Goal: Transaction & Acquisition: Download file/media

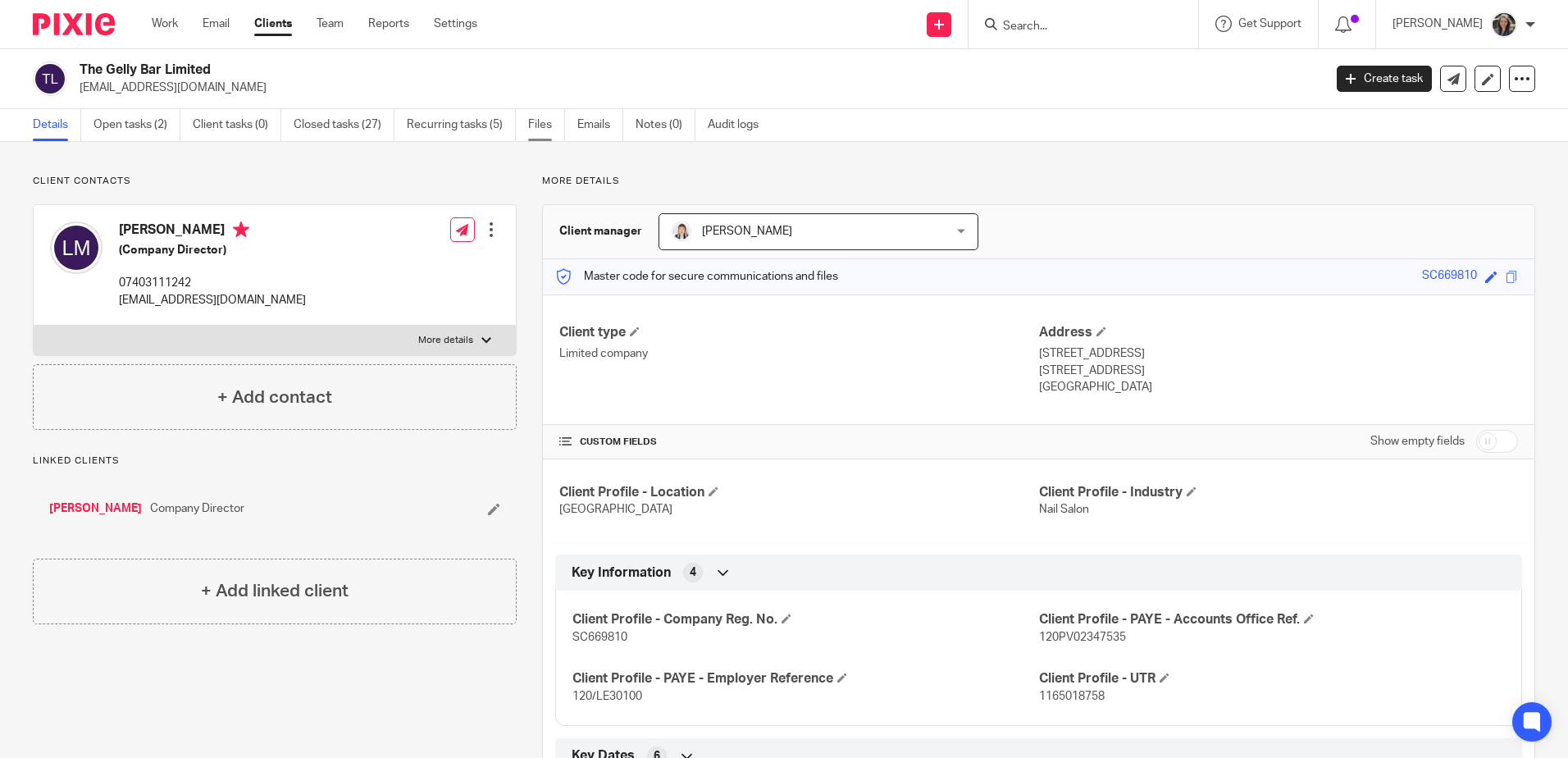
click at [549, 122] on link "Files" at bounding box center [546, 125] width 37 height 32
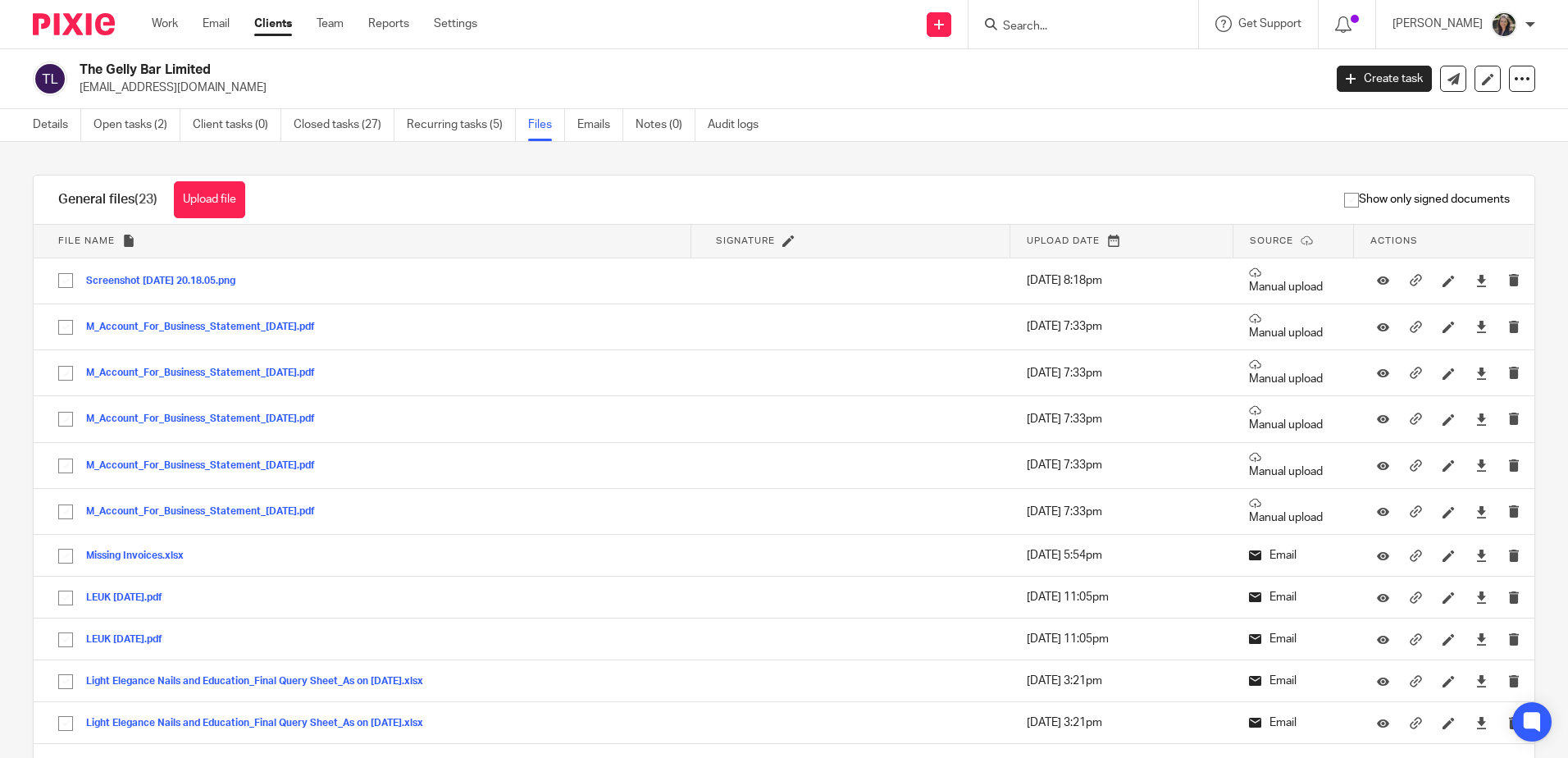
click at [1039, 20] on input "Search" at bounding box center [1075, 26] width 148 height 14
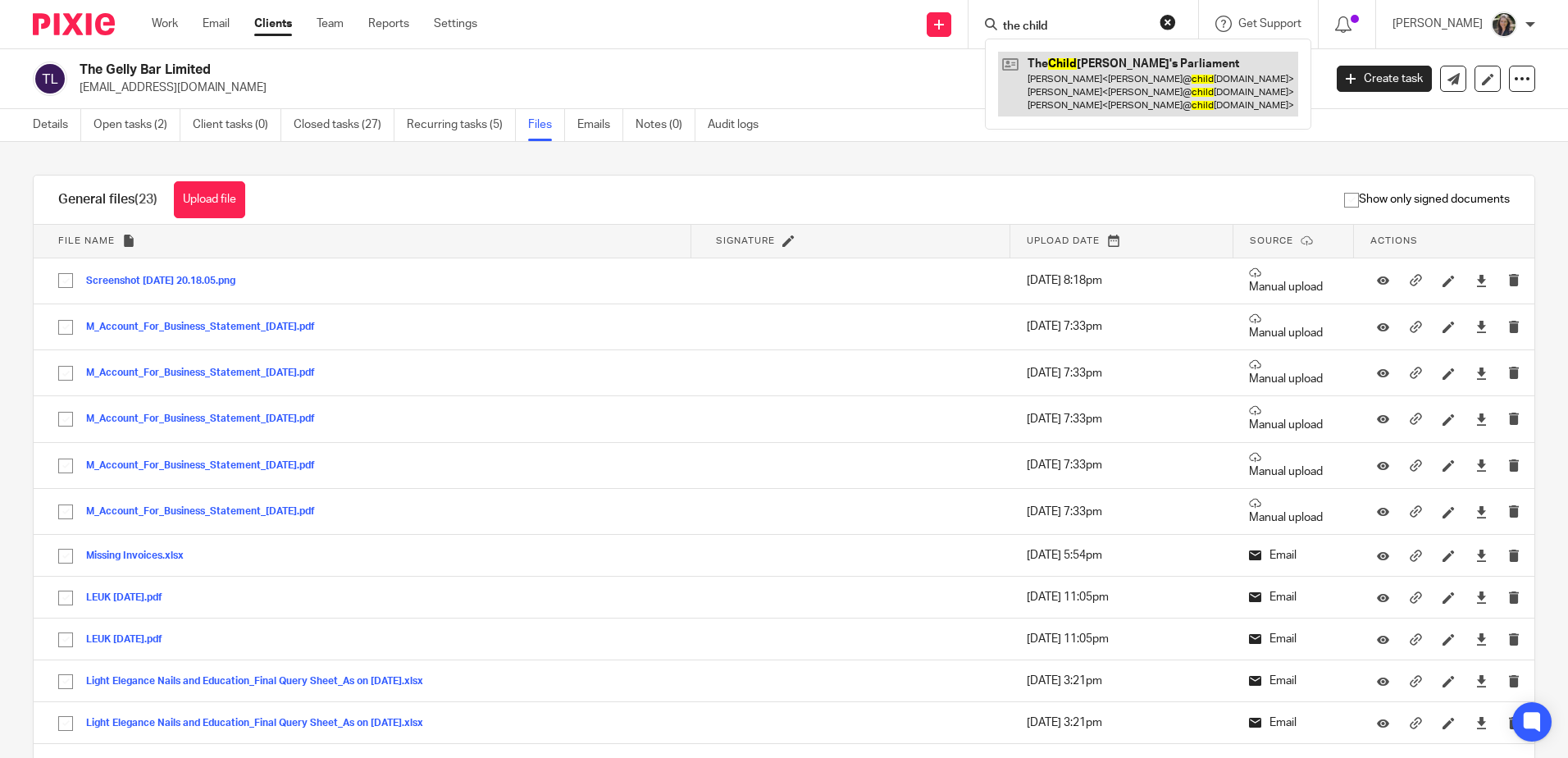
type input "the child"
click at [1100, 80] on link at bounding box center [1148, 84] width 300 height 65
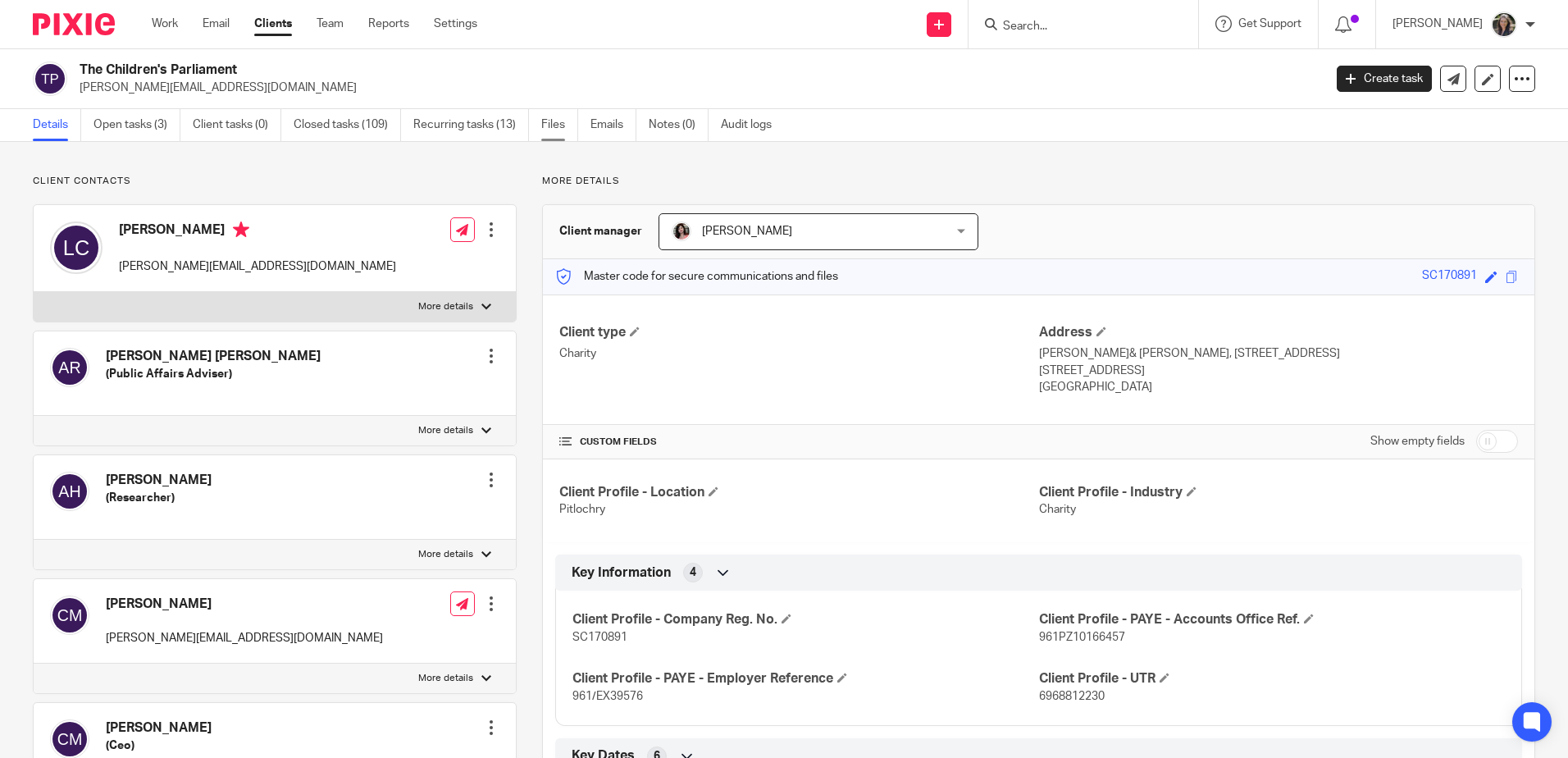
click at [549, 128] on link "Files" at bounding box center [559, 125] width 37 height 32
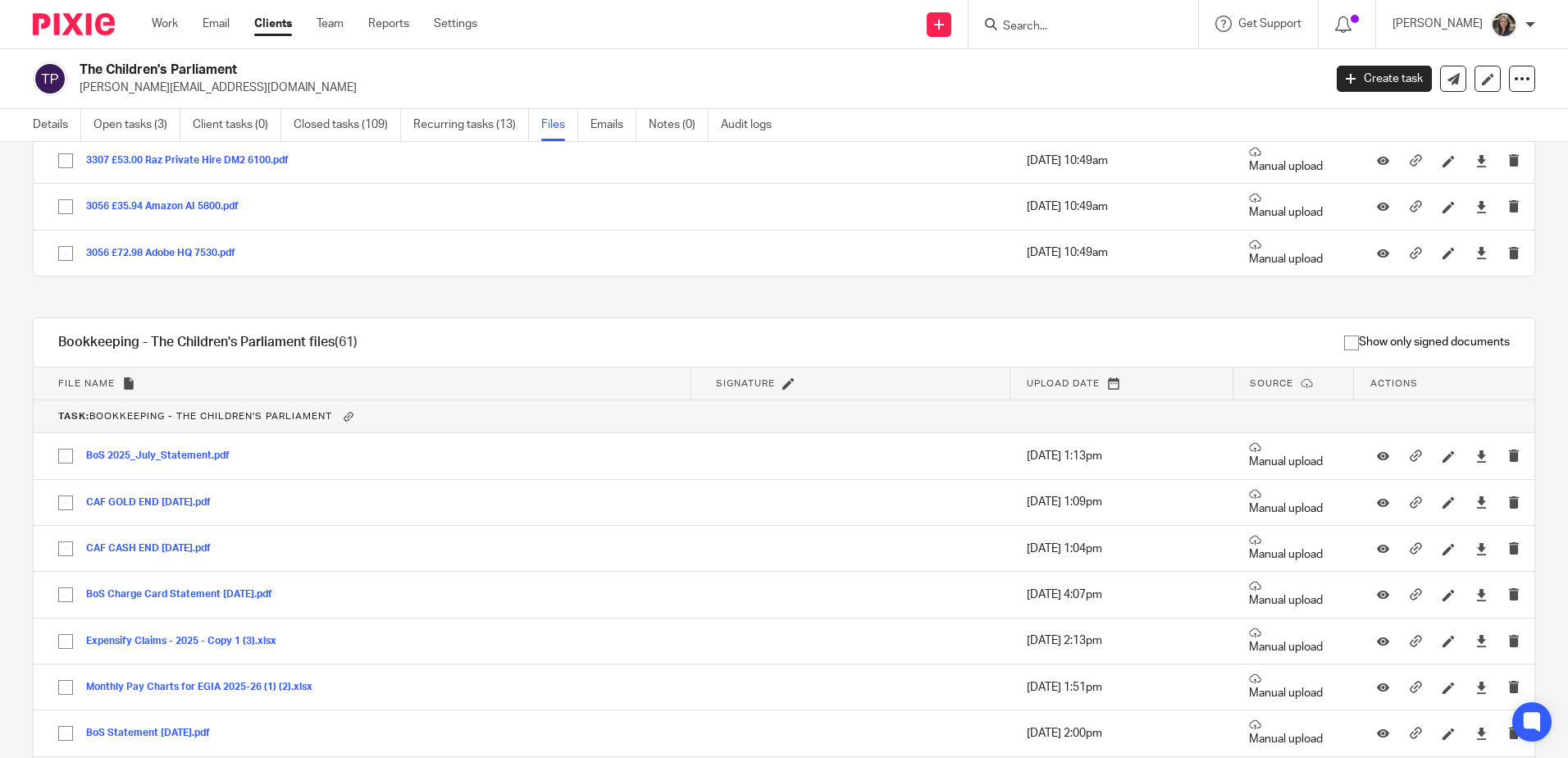
scroll to position [43374, 0]
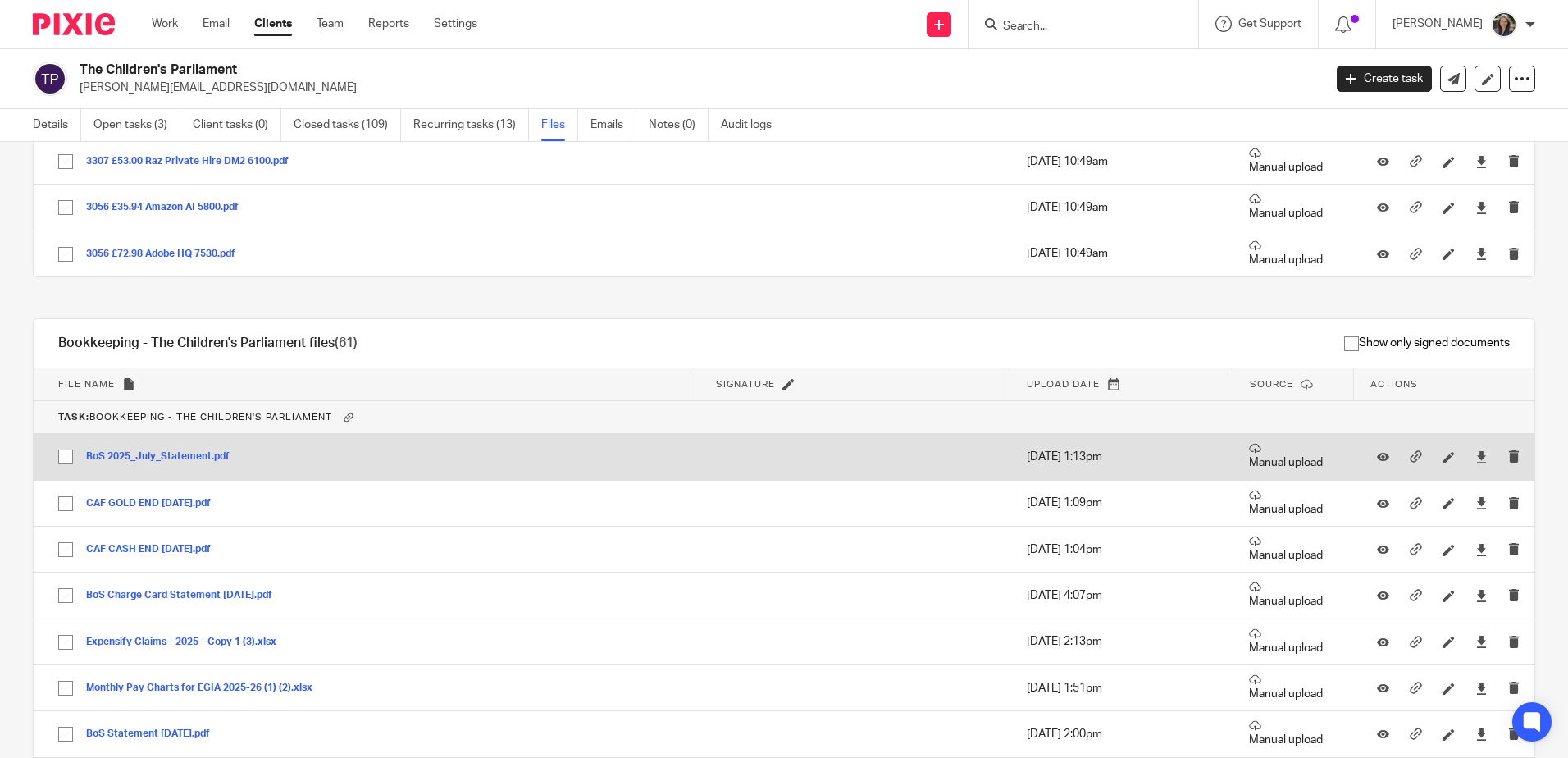
click at [72, 457] on input "checkbox" at bounding box center [65, 457] width 31 height 31
checkbox input "true"
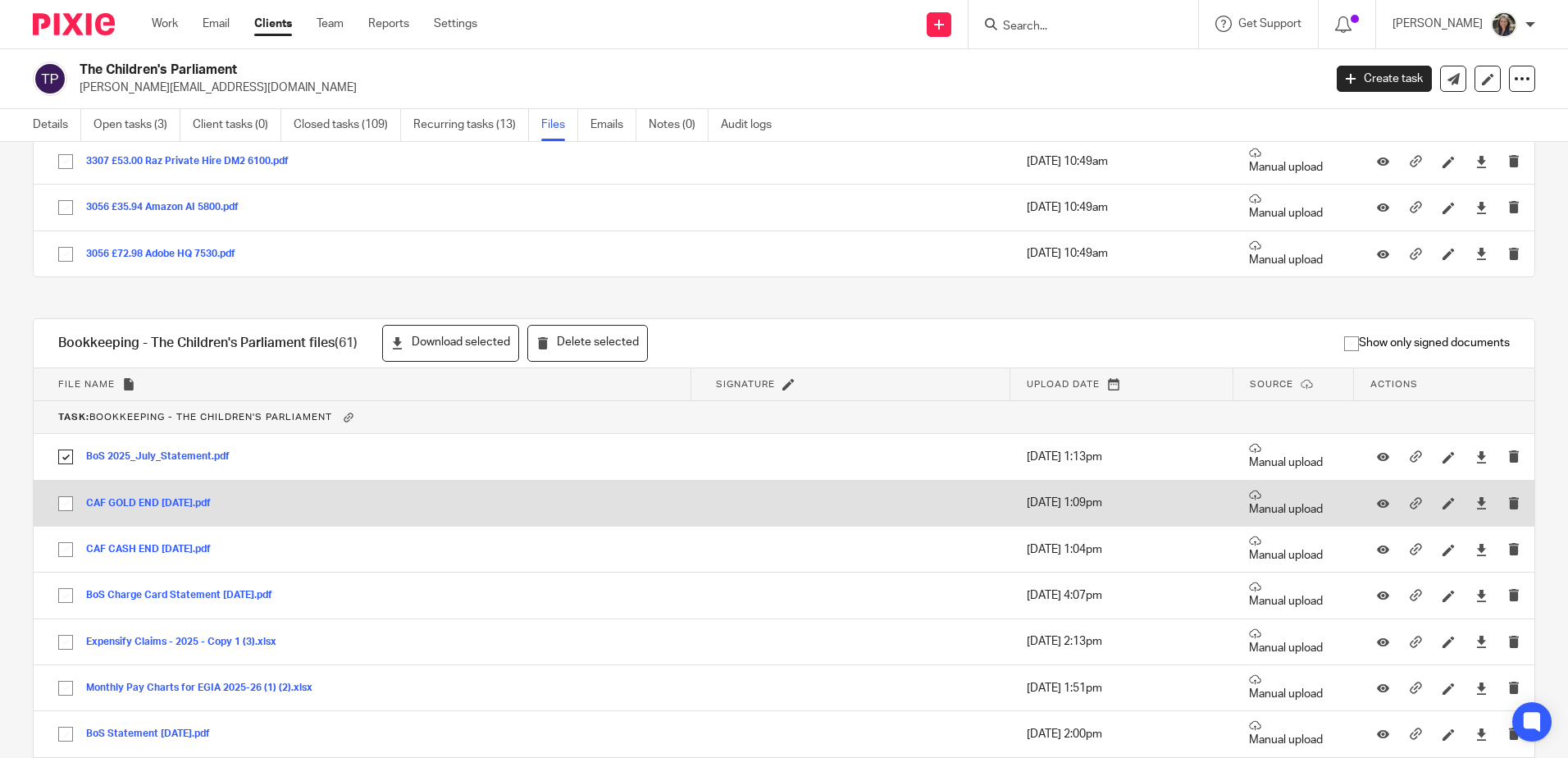
click at [68, 505] on input "checkbox" at bounding box center [65, 504] width 31 height 31
checkbox input "true"
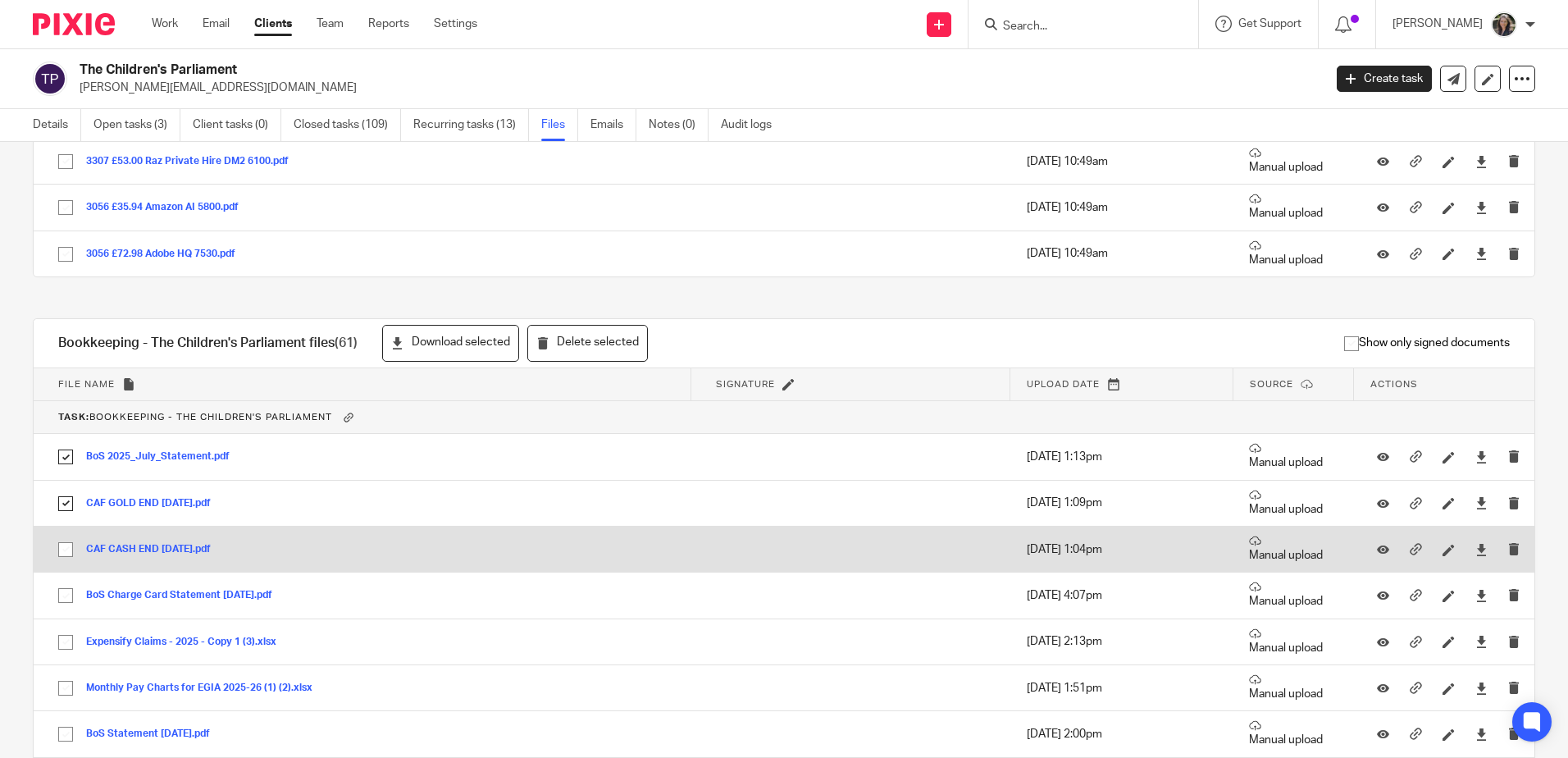
click at [65, 553] on input "checkbox" at bounding box center [65, 550] width 31 height 31
checkbox input "true"
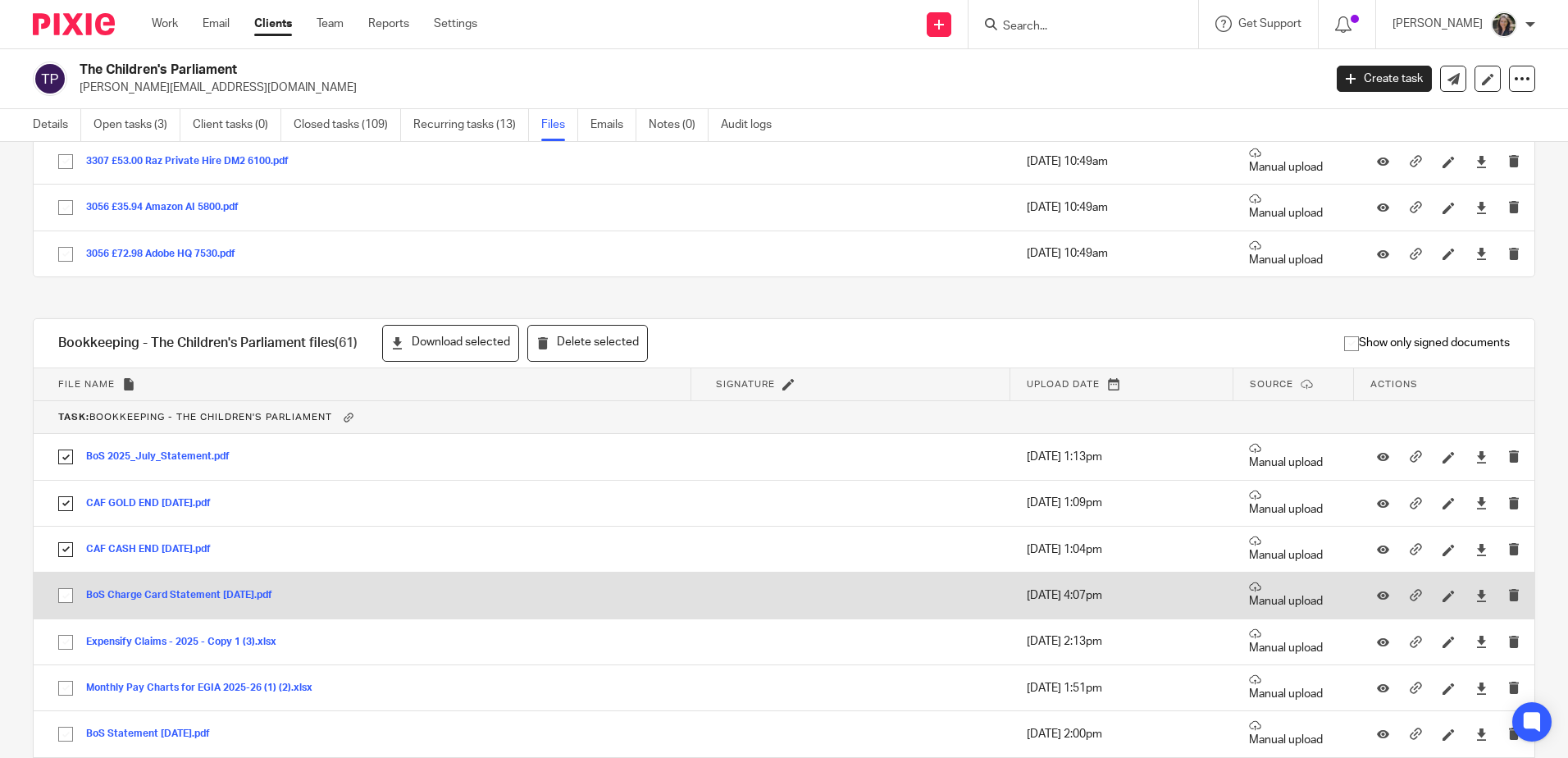
click at [64, 599] on input "checkbox" at bounding box center [65, 596] width 31 height 31
checkbox input "false"
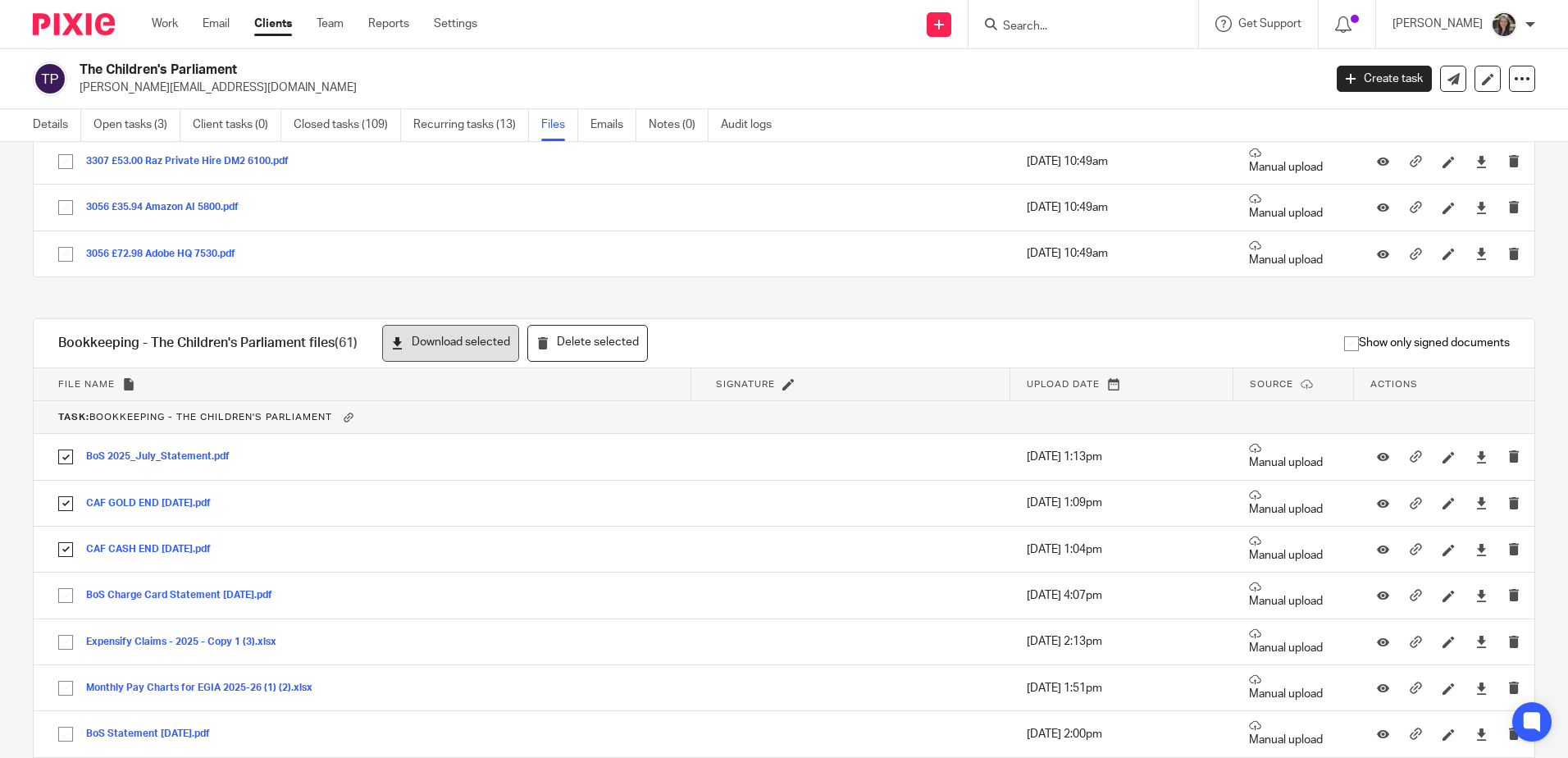
click at [466, 333] on button "Download selected" at bounding box center [450, 342] width 137 height 37
